Goal: Task Accomplishment & Management: Complete application form

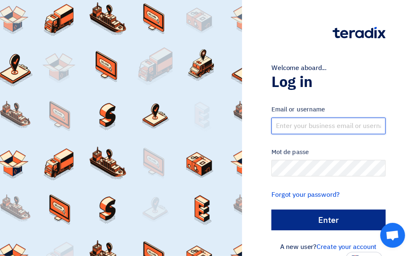
type input "[EMAIL_ADDRESS][DOMAIN_NAME]"
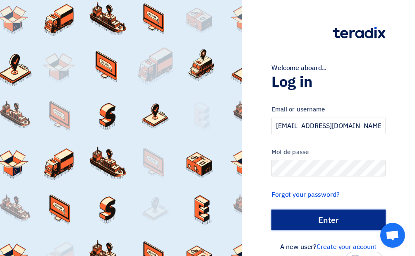
click at [331, 217] on input "الدخول" at bounding box center [329, 220] width 114 height 21
type input "Sign in"
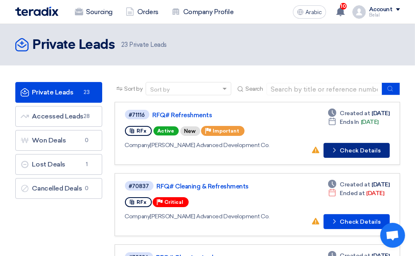
click at [366, 148] on font "Check Details" at bounding box center [361, 151] width 41 height 6
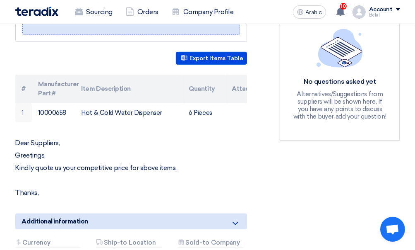
scroll to position [207, 0]
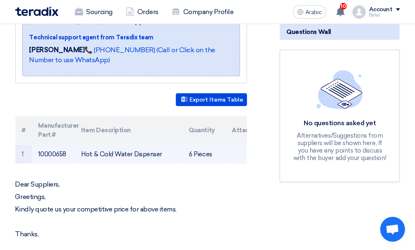
click at [125, 150] on font "Hot & Cold Water Dispenser" at bounding box center [122, 153] width 81 height 7
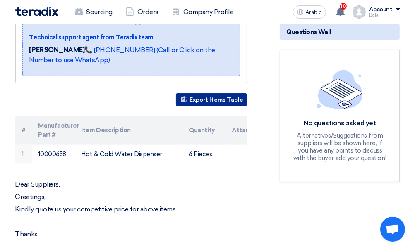
click at [212, 96] on font "Export Items Table" at bounding box center [217, 99] width 54 height 7
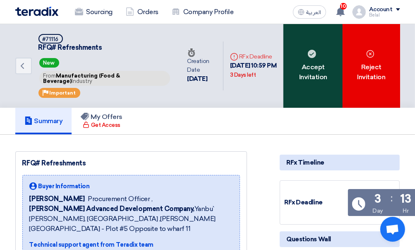
click at [323, 75] on div "Accept Invitation" at bounding box center [313, 66] width 59 height 84
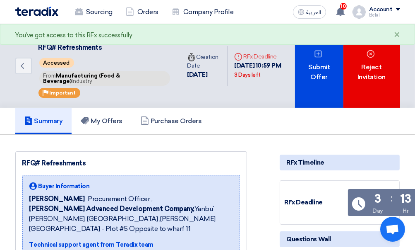
click at [323, 75] on div "Submit Offer" at bounding box center [319, 66] width 48 height 84
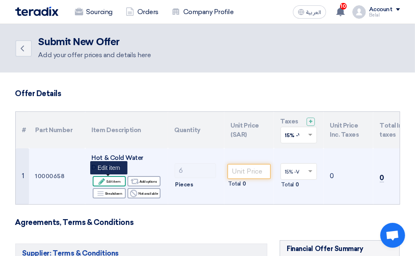
click at [116, 180] on div "Edit Edit item" at bounding box center [109, 181] width 33 height 10
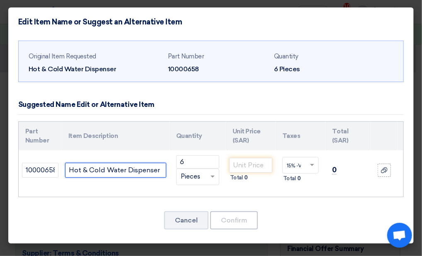
click at [161, 172] on input "Hot & Cold Water Dispenser" at bounding box center [115, 170] width 101 height 15
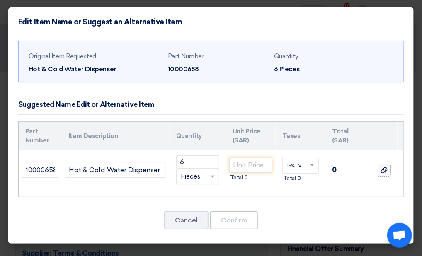
click at [382, 169] on use at bounding box center [384, 170] width 7 height 6
click at [0, 0] on input "file" at bounding box center [0, 0] width 0 height 0
click at [386, 164] on use at bounding box center [384, 165] width 7 height 6
click at [0, 0] on input "file" at bounding box center [0, 0] width 0 height 0
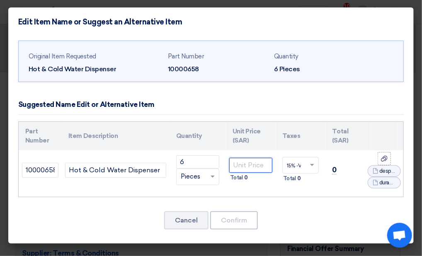
click at [250, 163] on input "number" at bounding box center [250, 165] width 43 height 15
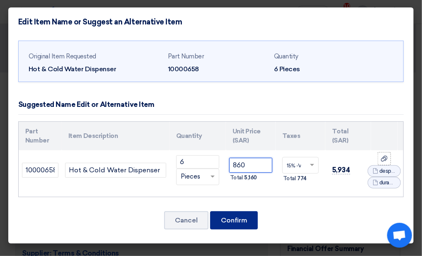
type input "860"
click at [242, 228] on button "Confirm" at bounding box center [234, 220] width 48 height 18
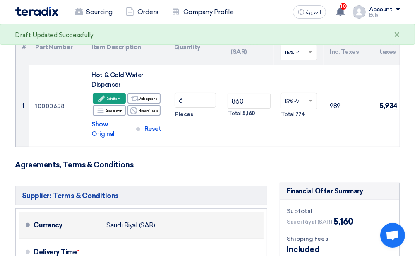
scroll to position [166, 0]
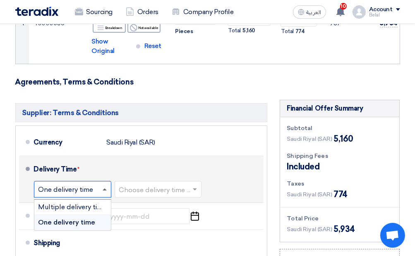
click at [104, 188] on span at bounding box center [105, 189] width 4 height 2
click at [89, 219] on span "One delivery time" at bounding box center [67, 222] width 57 height 8
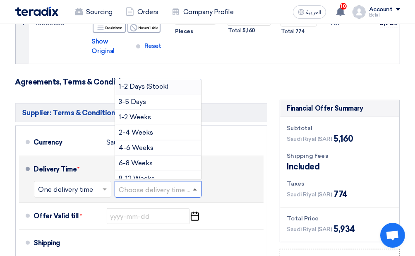
click at [197, 188] on span at bounding box center [195, 189] width 4 height 2
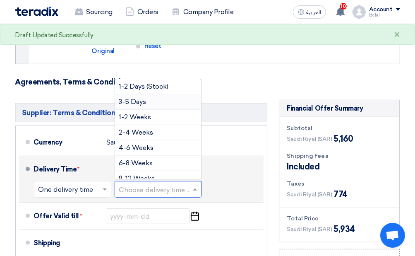
click at [144, 98] on span "3-5 Days" at bounding box center [132, 102] width 27 height 8
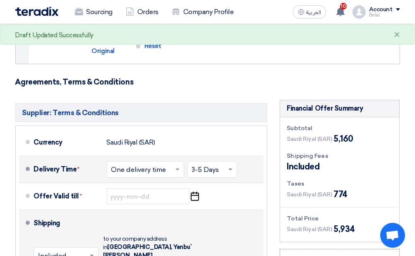
scroll to position [207, 0]
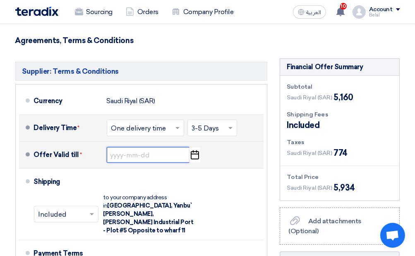
click at [155, 147] on input at bounding box center [148, 155] width 83 height 16
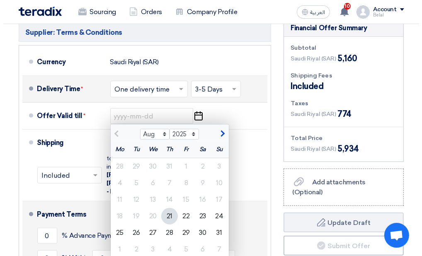
scroll to position [290, 0]
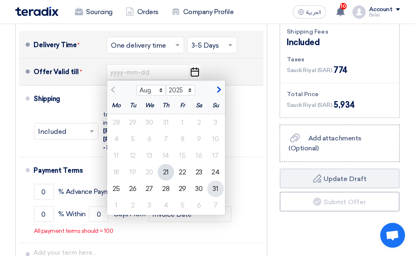
click at [216, 186] on div "31" at bounding box center [216, 189] width 17 height 17
type input "8/31/2025"
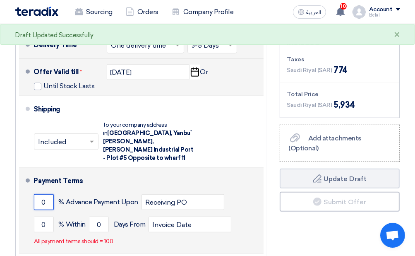
click at [48, 194] on input "0" at bounding box center [44, 202] width 20 height 16
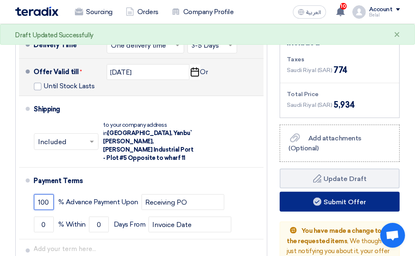
type input "100"
click at [353, 196] on button "Submit Offer" at bounding box center [340, 202] width 120 height 20
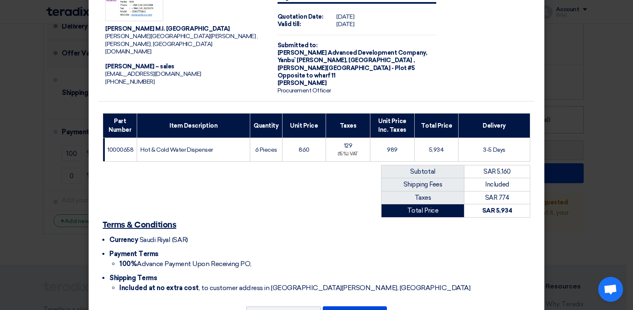
scroll to position [56, 0]
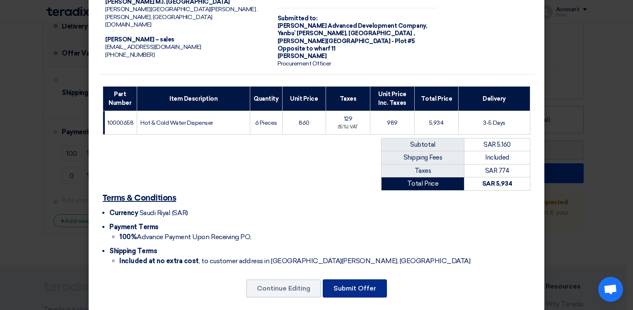
click at [351, 256] on button "Submit Offer" at bounding box center [355, 288] width 64 height 18
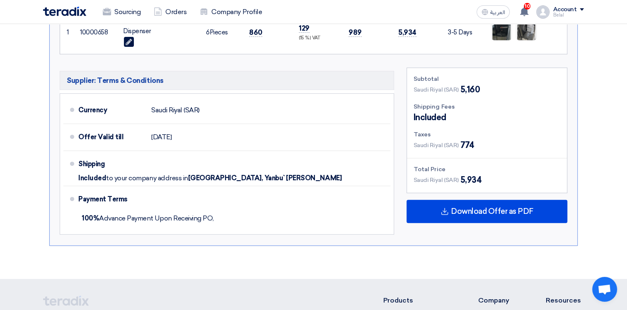
scroll to position [290, 0]
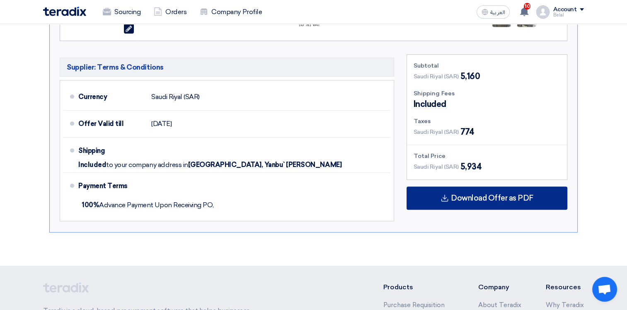
click at [421, 194] on span "Download Offer as PDF" at bounding box center [492, 197] width 82 height 7
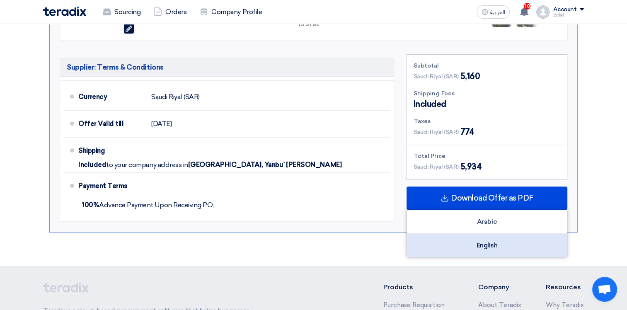
click at [421, 239] on div "English" at bounding box center [487, 245] width 160 height 23
